Goal: Find specific page/section: Find specific page/section

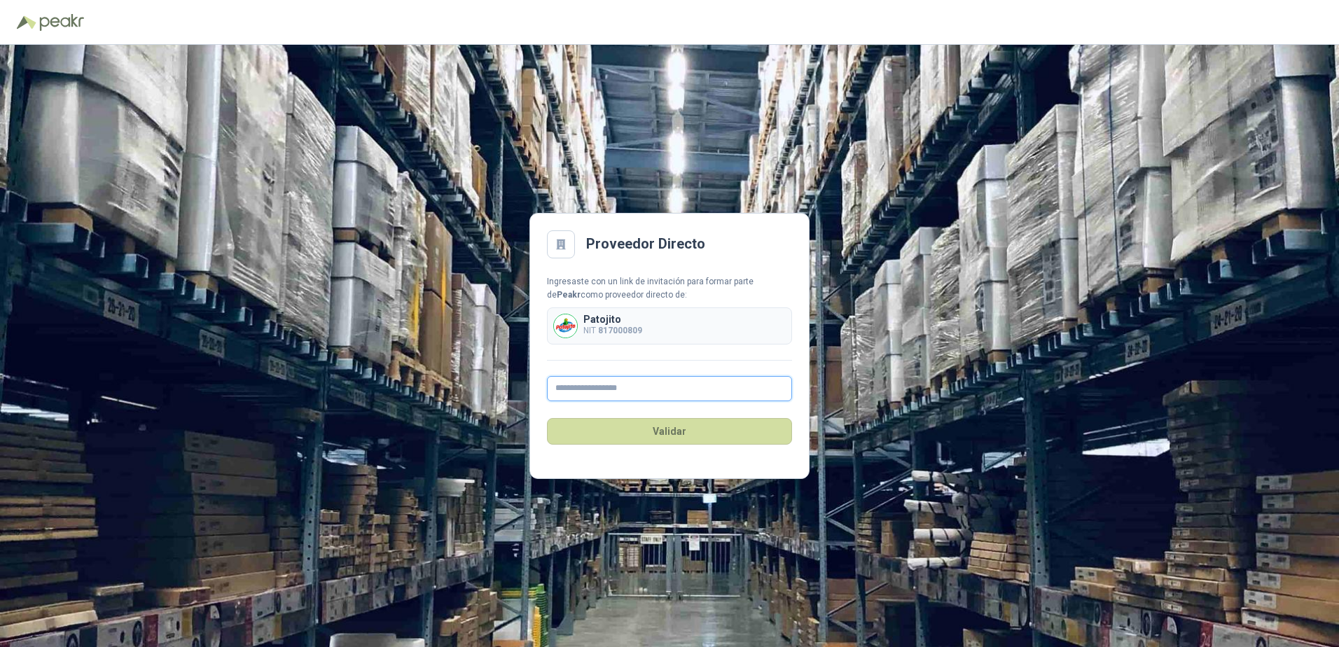
click at [629, 380] on input "text" at bounding box center [669, 388] width 245 height 25
type input "**********"
click at [681, 426] on button "Validar" at bounding box center [669, 431] width 245 height 27
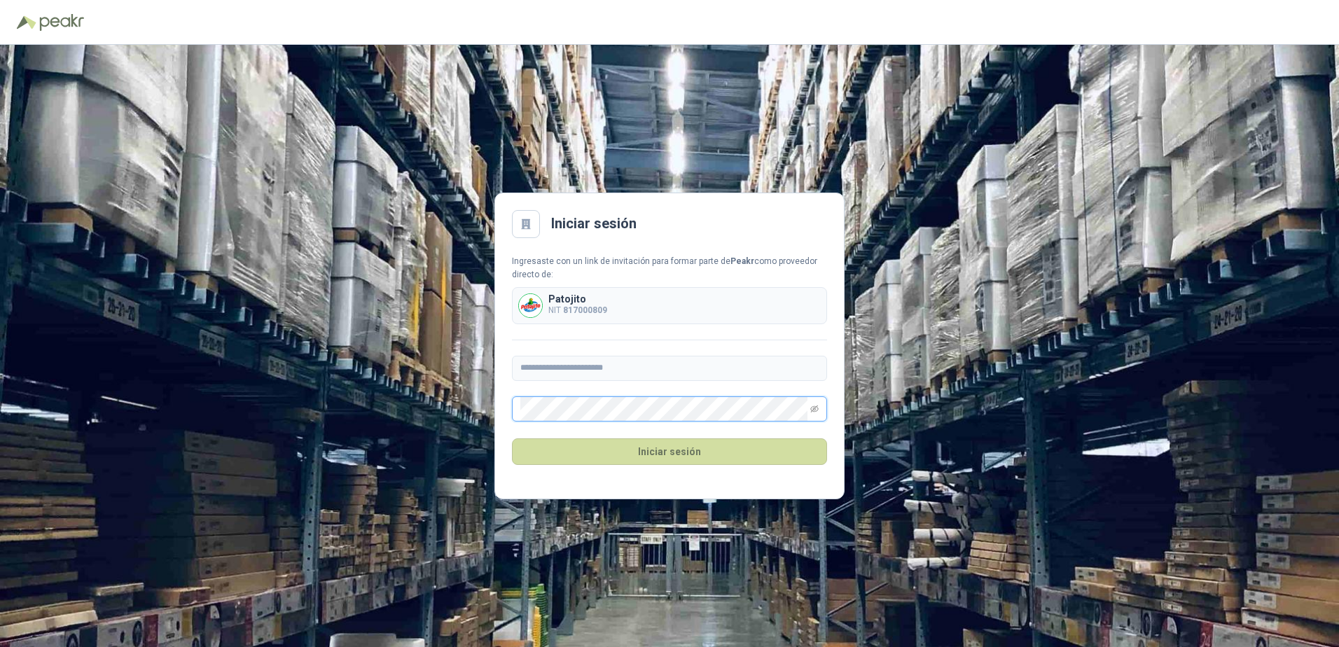
click at [512, 439] on button "Iniciar sesión" at bounding box center [669, 452] width 315 height 27
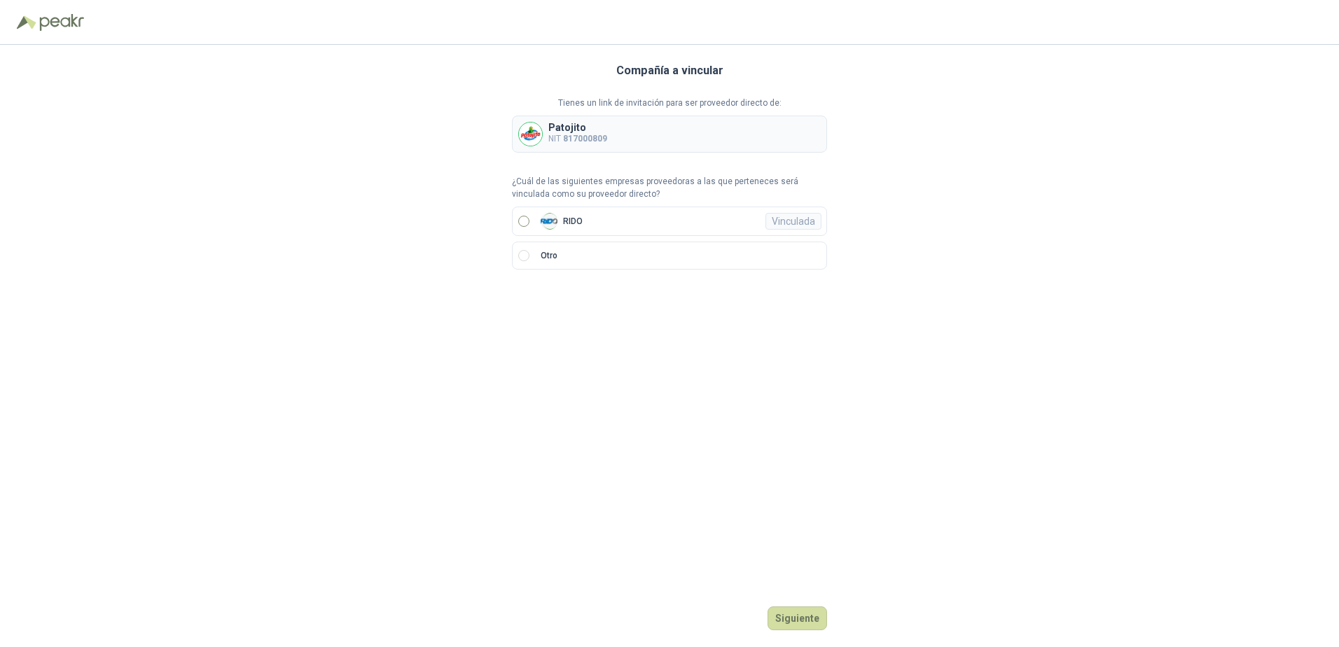
click at [528, 230] on label "RIDO Vinculada" at bounding box center [669, 221] width 315 height 29
click at [796, 619] on button "Ingresar" at bounding box center [799, 619] width 55 height 24
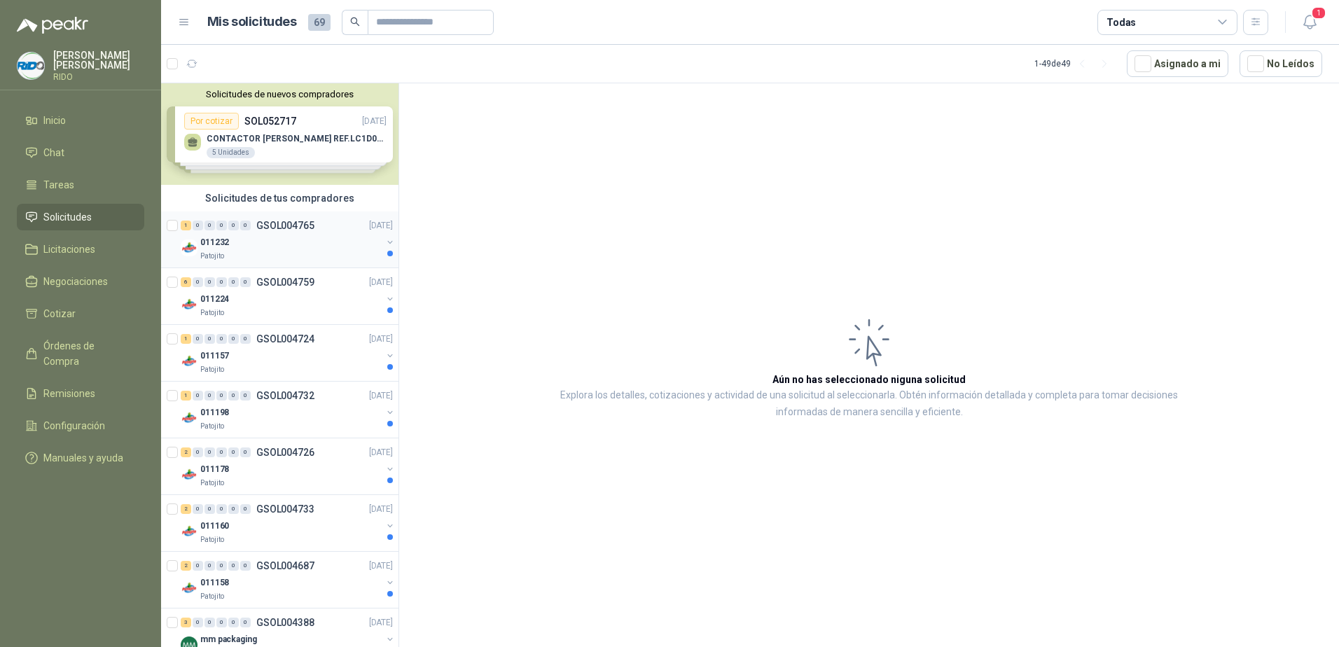
click at [208, 242] on p "011232" at bounding box center [214, 242] width 29 height 13
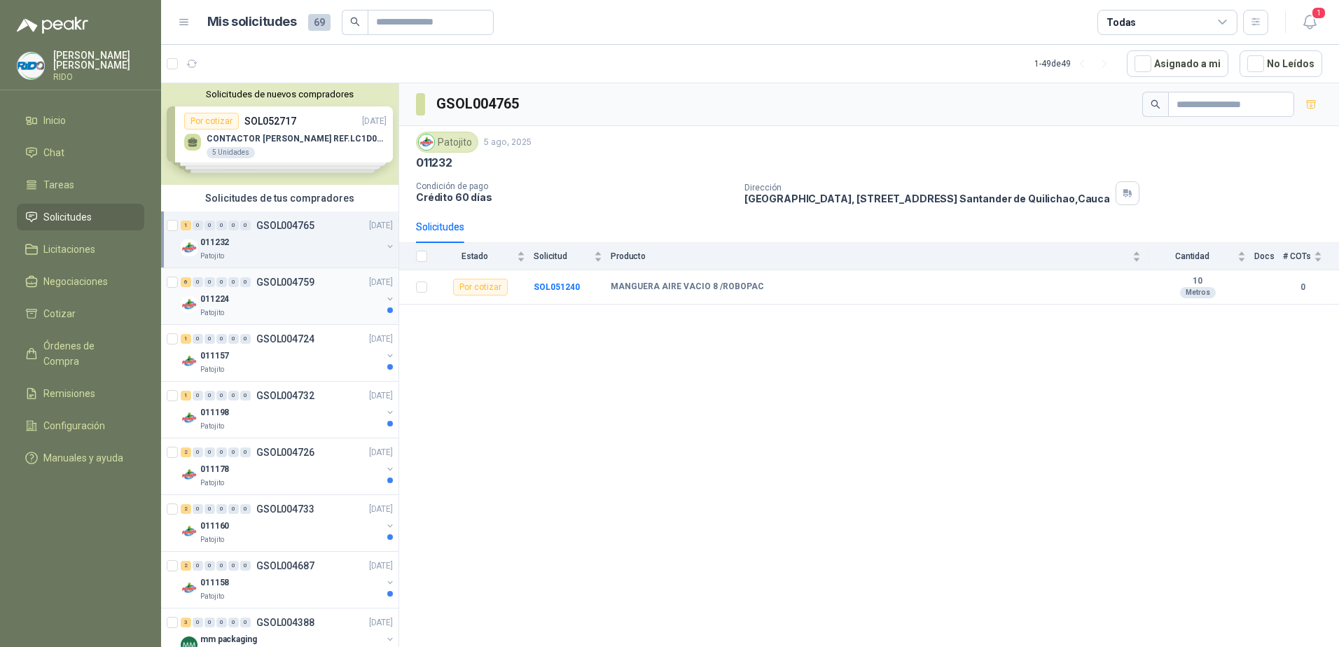
click at [273, 294] on div "011224" at bounding box center [290, 299] width 181 height 17
